Goal: Information Seeking & Learning: Learn about a topic

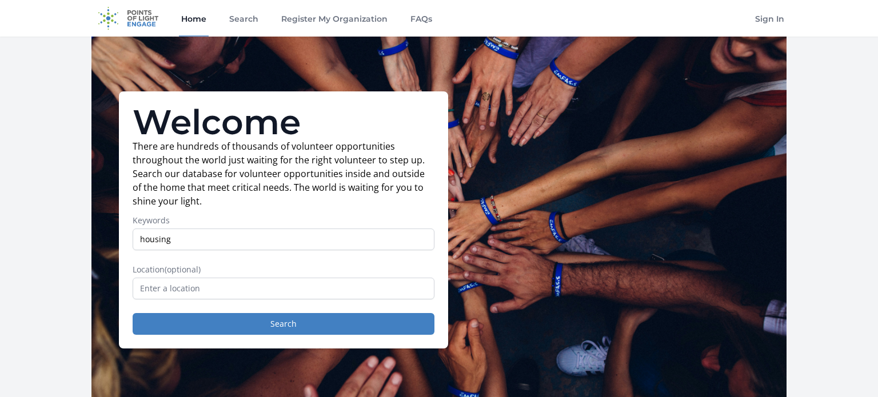
type input "housing"
click at [133, 313] on button "Search" at bounding box center [284, 324] width 302 height 22
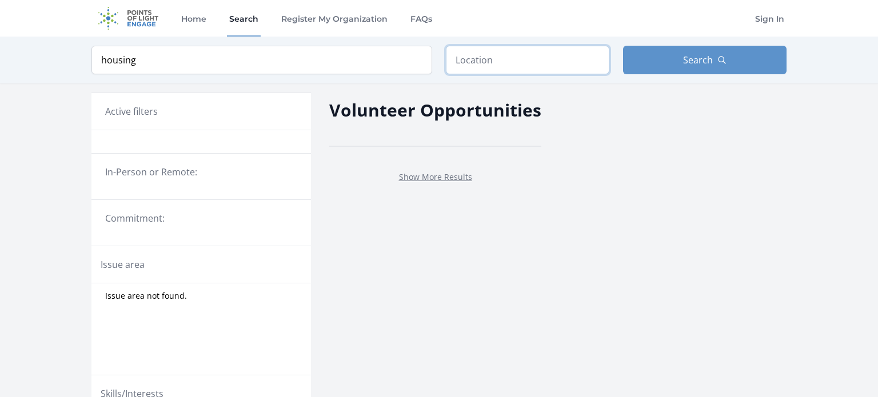
click at [474, 65] on input "text" at bounding box center [528, 60] width 164 height 29
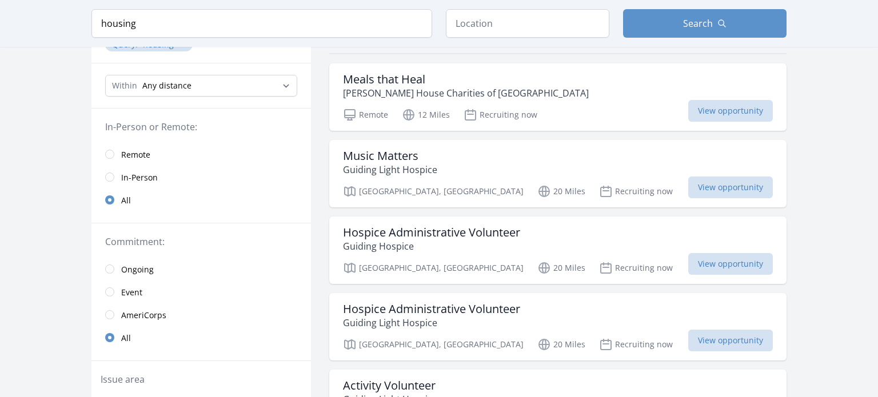
scroll to position [107, 0]
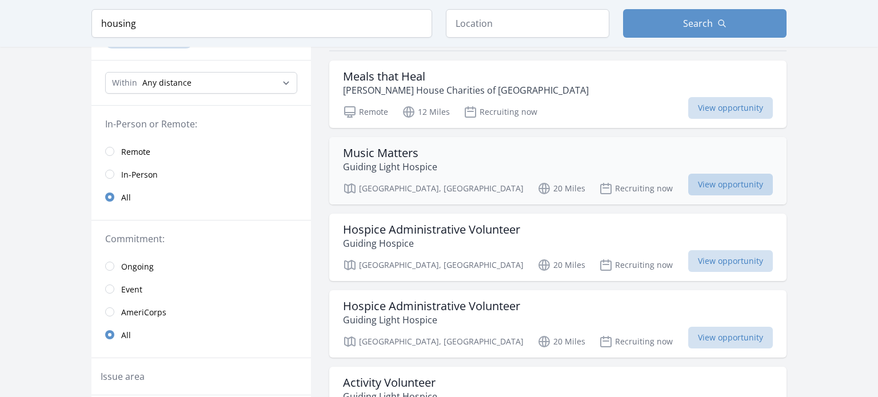
click at [719, 184] on span "View opportunity" at bounding box center [730, 185] width 85 height 22
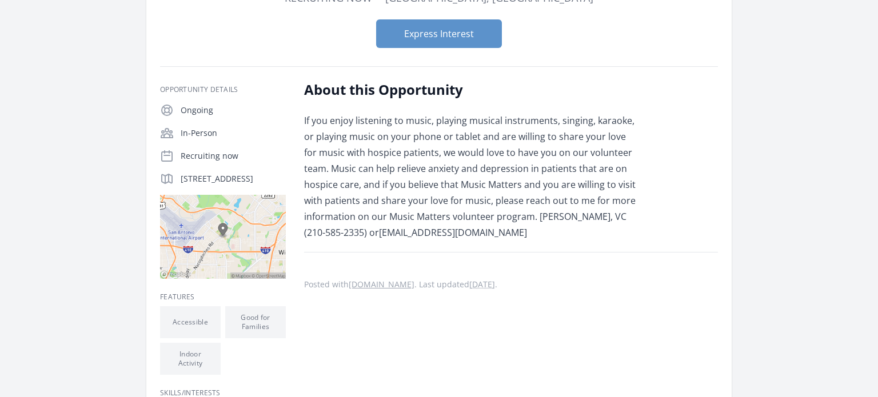
scroll to position [118, 0]
